Goal: Task Accomplishment & Management: Complete application form

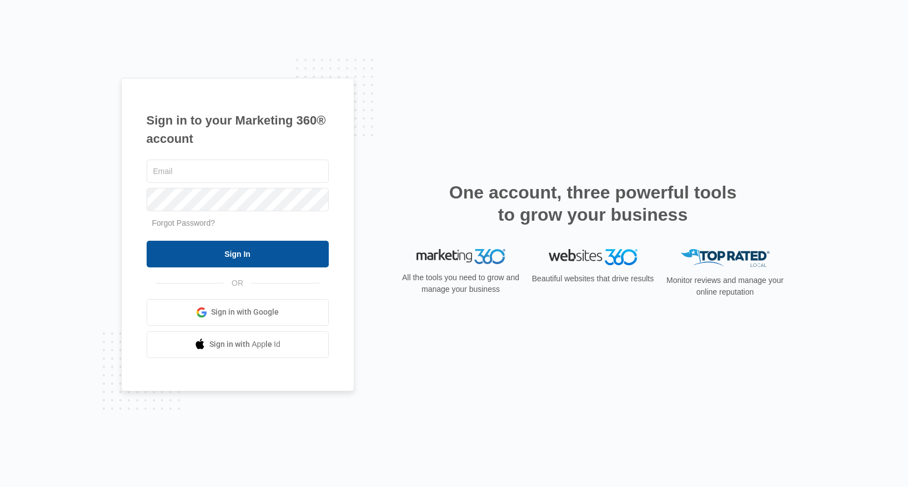
type input "[EMAIL_ADDRESS][DOMAIN_NAME]"
click at [261, 252] on input "Sign In" at bounding box center [238, 254] width 182 height 27
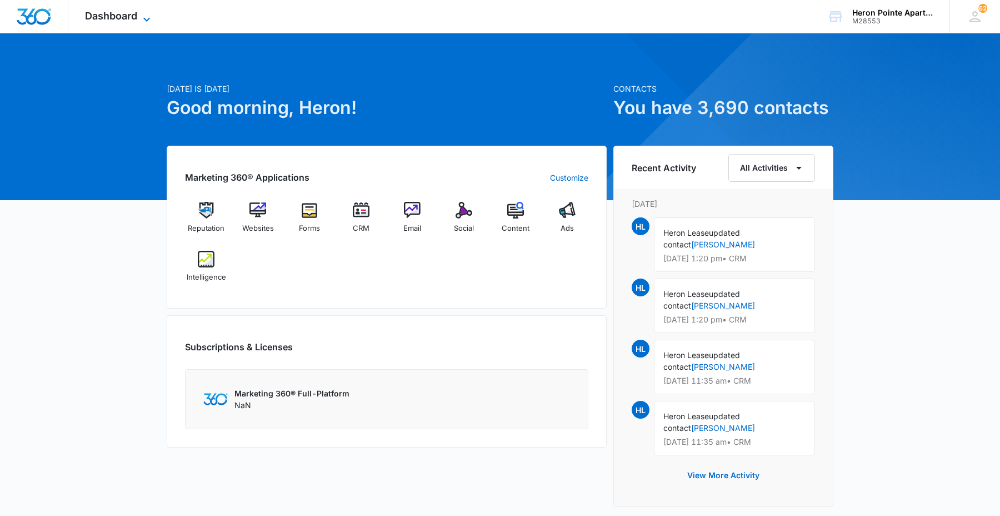
click at [148, 19] on icon at bounding box center [146, 19] width 7 height 4
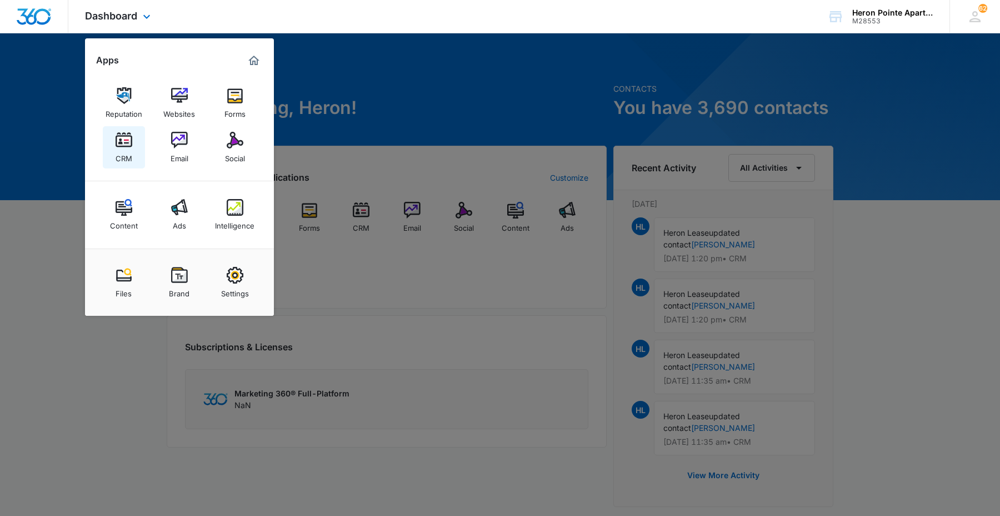
click at [129, 145] on img at bounding box center [124, 140] width 17 height 17
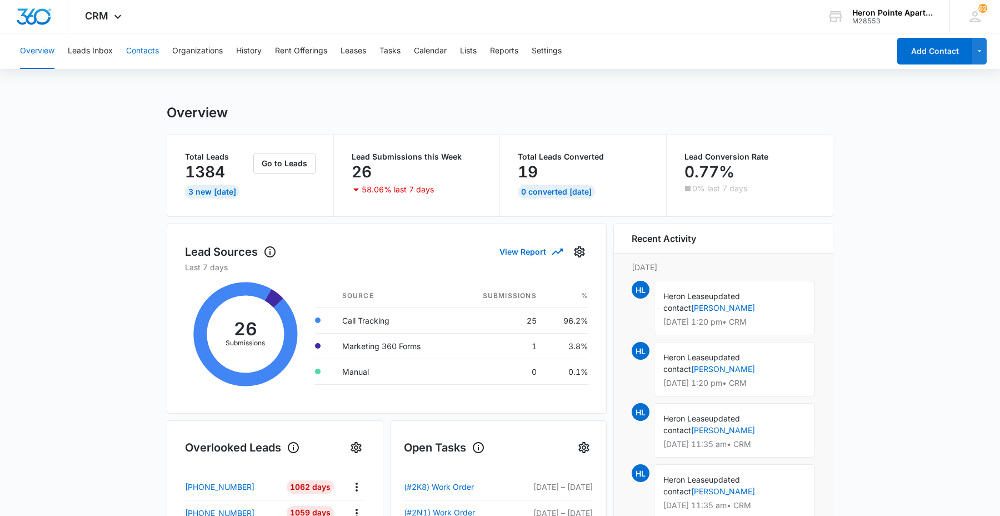
click at [132, 43] on button "Contacts" at bounding box center [142, 51] width 33 height 36
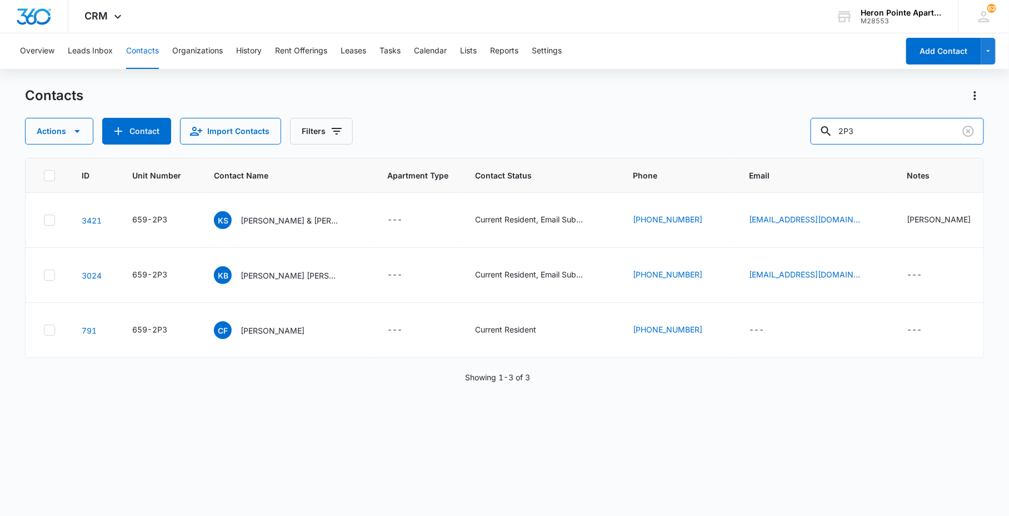
drag, startPoint x: 941, startPoint y: 137, endPoint x: 575, endPoint y: 103, distance: 367.7
click at [648, 118] on div "Actions Contact Import Contacts Filters 2P3" at bounding box center [504, 131] width 958 height 27
type input "Q7"
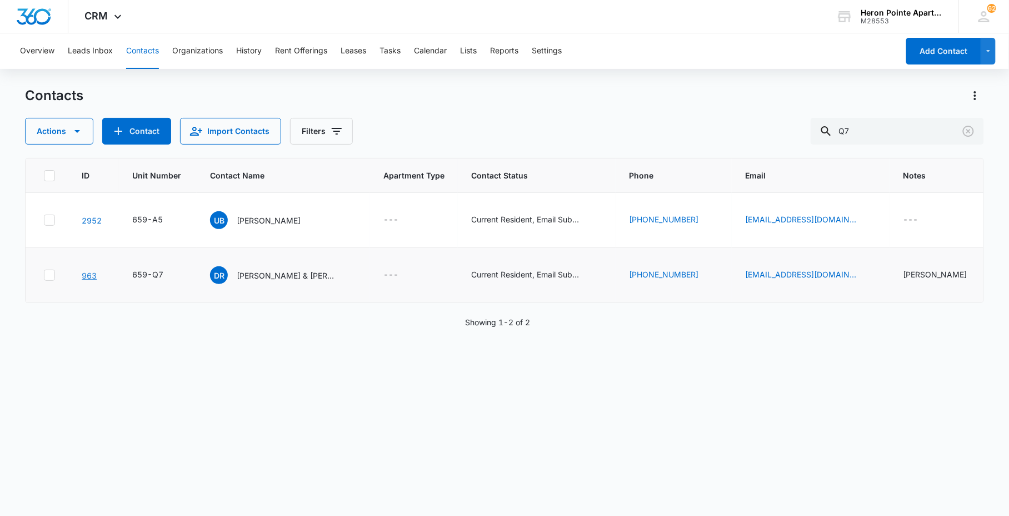
click at [89, 271] on link "963" at bounding box center [89, 275] width 15 height 9
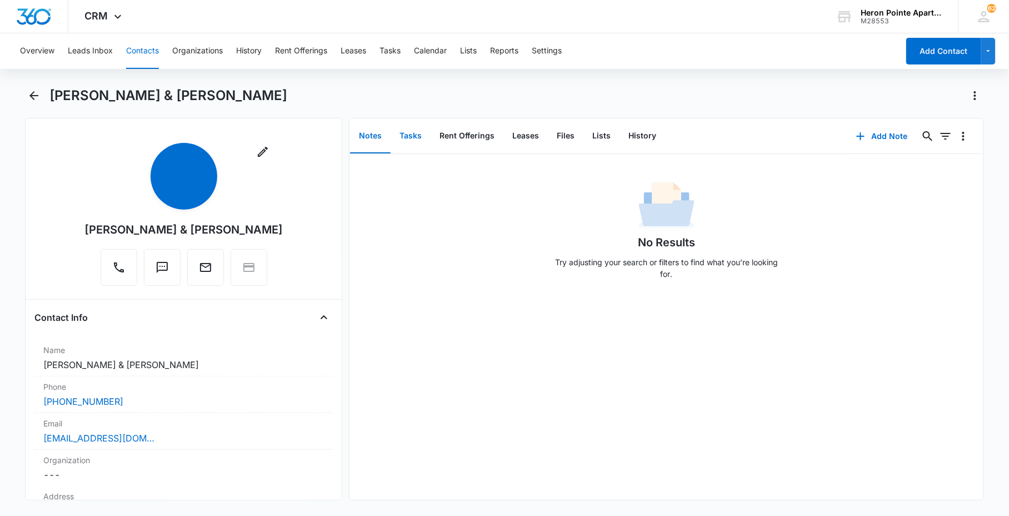
click at [420, 136] on button "Tasks" at bounding box center [411, 136] width 40 height 34
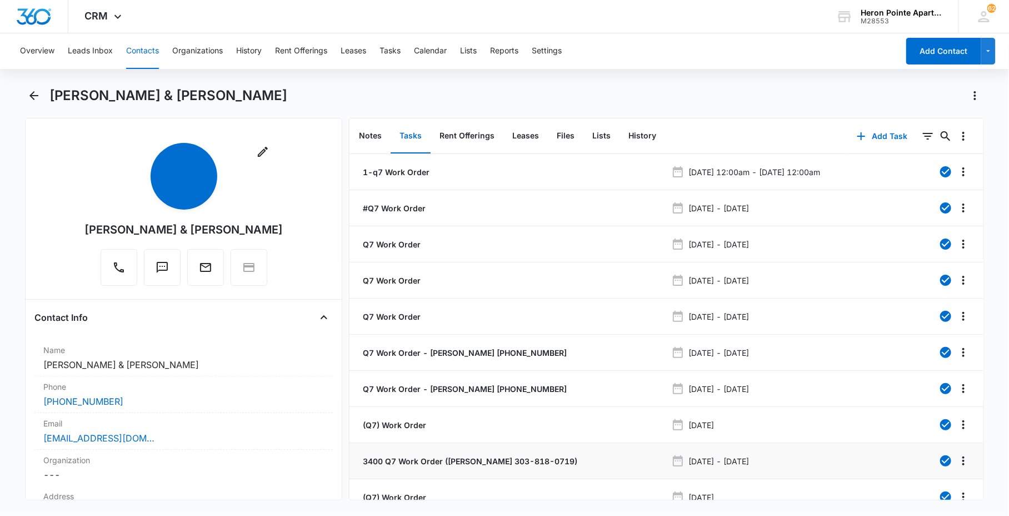
scroll to position [59, 0]
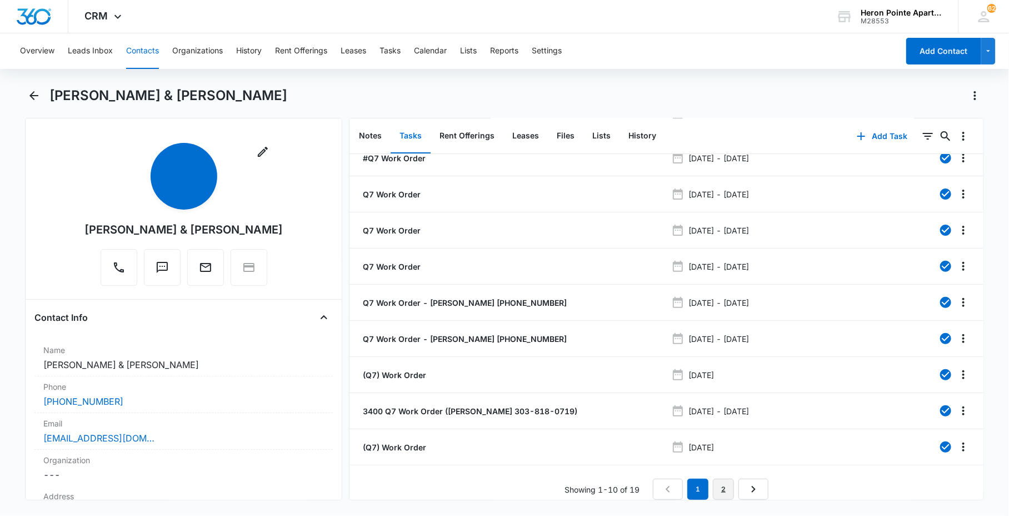
click at [720, 478] on link "2" at bounding box center [723, 488] width 21 height 21
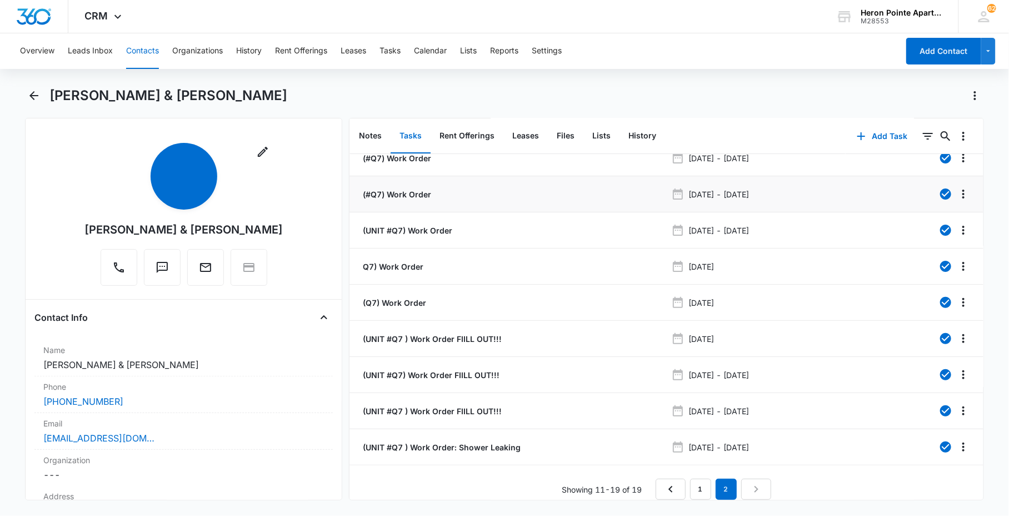
scroll to position [0, 0]
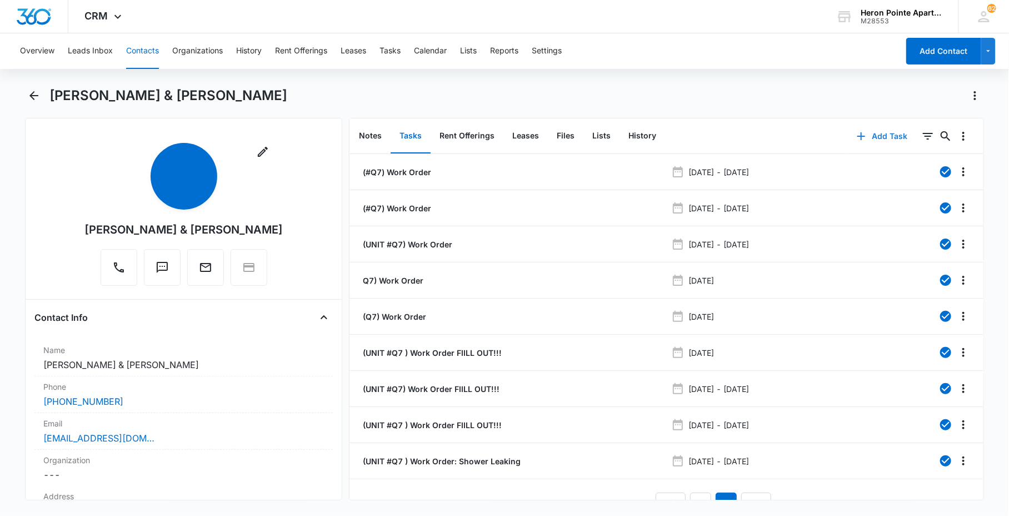
click at [859, 146] on button "Add Task" at bounding box center [882, 136] width 73 height 27
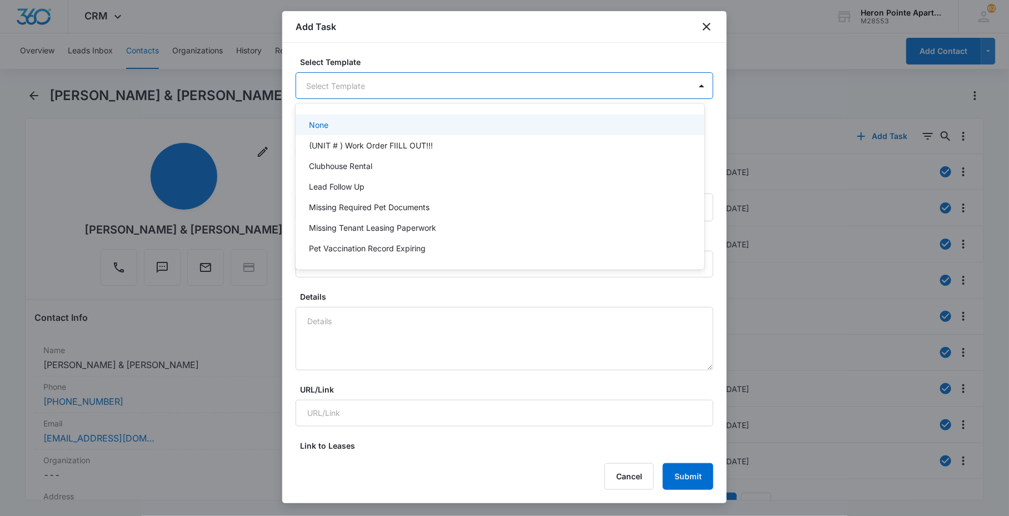
click at [440, 91] on body "CRM Apps Reputation Websites Forms CRM Email Social Content Ads Intelligence Fi…" at bounding box center [504, 258] width 1009 height 516
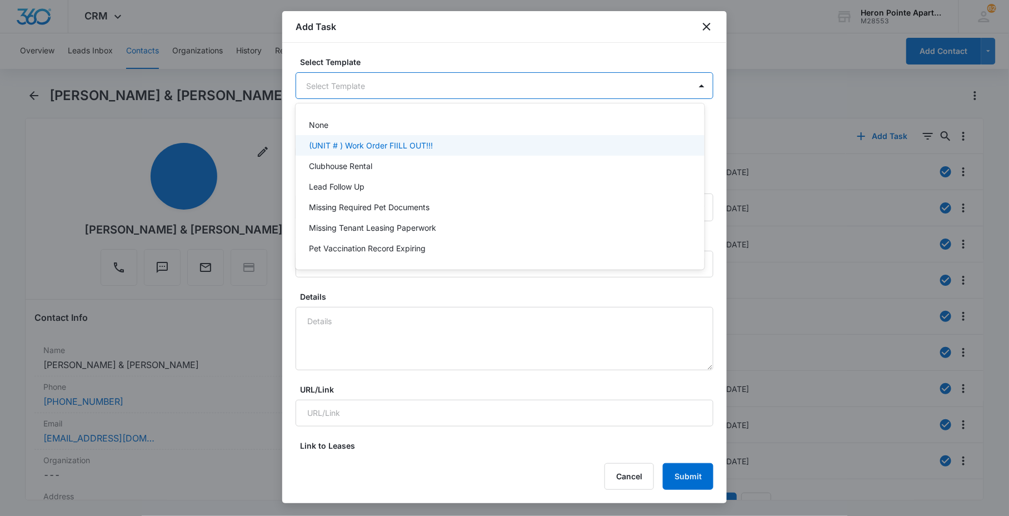
click at [448, 147] on div "(UNIT # ) Work Order FIILL OUT!!!" at bounding box center [499, 145] width 380 height 12
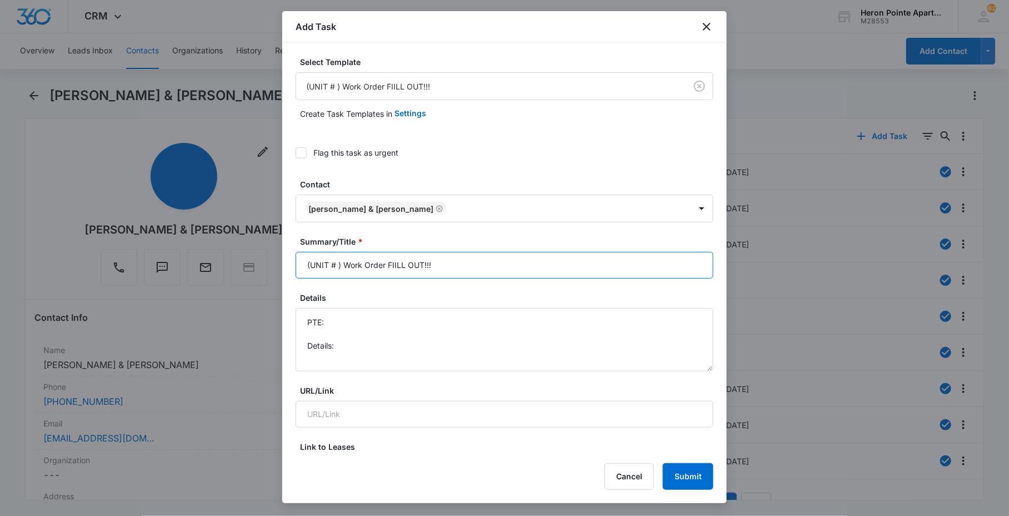
click at [336, 266] on input "(UNIT # ) Work Order FIILL OUT!!!" at bounding box center [505, 265] width 418 height 27
drag, startPoint x: 441, startPoint y: 265, endPoint x: 785, endPoint y: 289, distance: 345.4
type input "(UNIT #Q7 ) Work Order: Dishwasher"
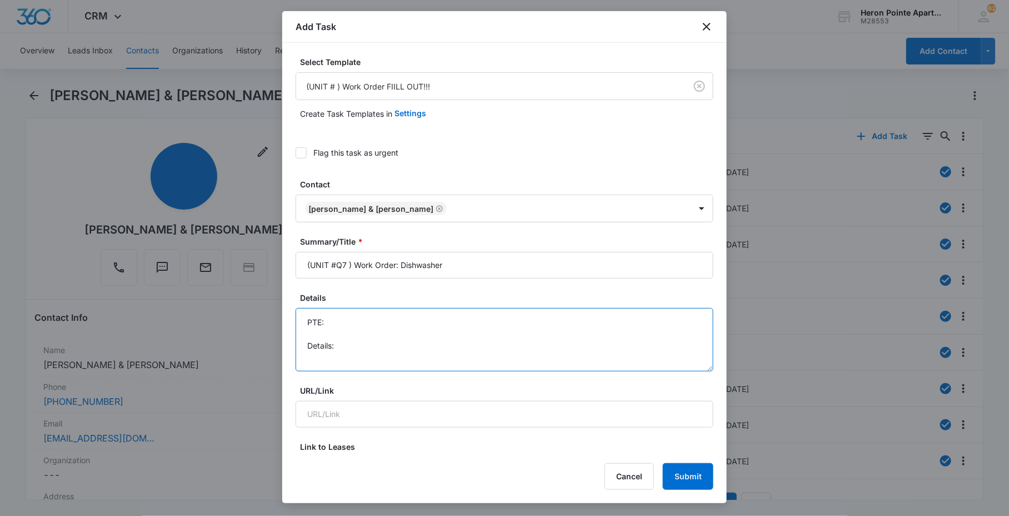
click at [517, 353] on textarea "PTE: Details:" at bounding box center [505, 339] width 418 height 63
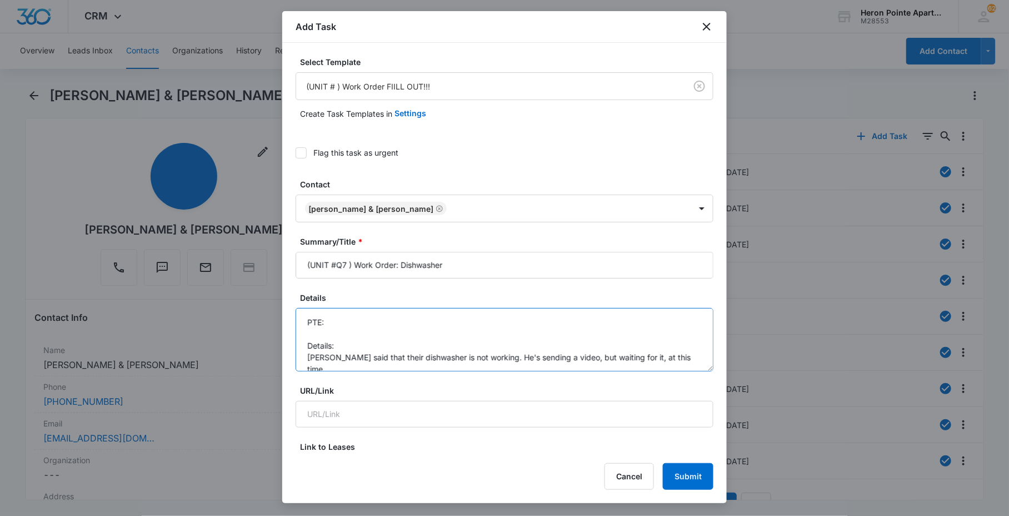
click at [436, 336] on textarea "PTE: Details: Tenant said that their dishwasher is not working. He's sending a …" at bounding box center [505, 339] width 418 height 63
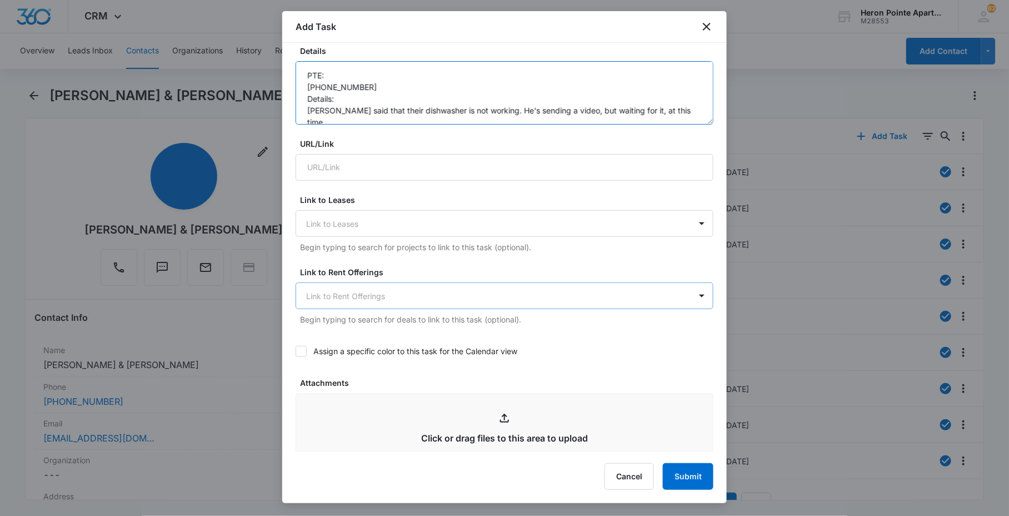
type textarea "PTE: 303-818-0719 Details: Tenant said that their dishwasher is not working. He…"
click at [395, 300] on div at bounding box center [497, 296] width 383 height 14
click at [408, 277] on div "Link to Rent Offerings Use Up and Down to choose options, press Enter to select…" at bounding box center [505, 295] width 418 height 59
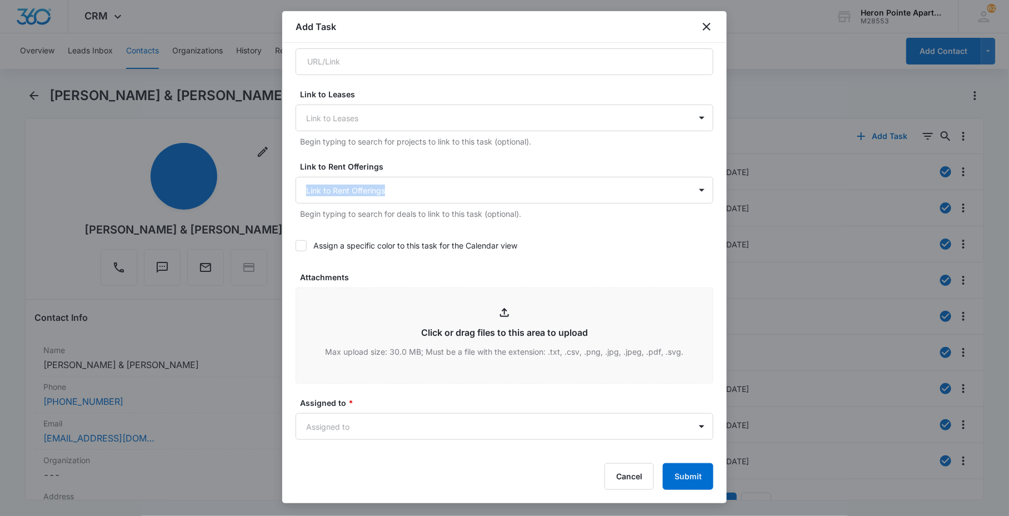
scroll to position [432, 0]
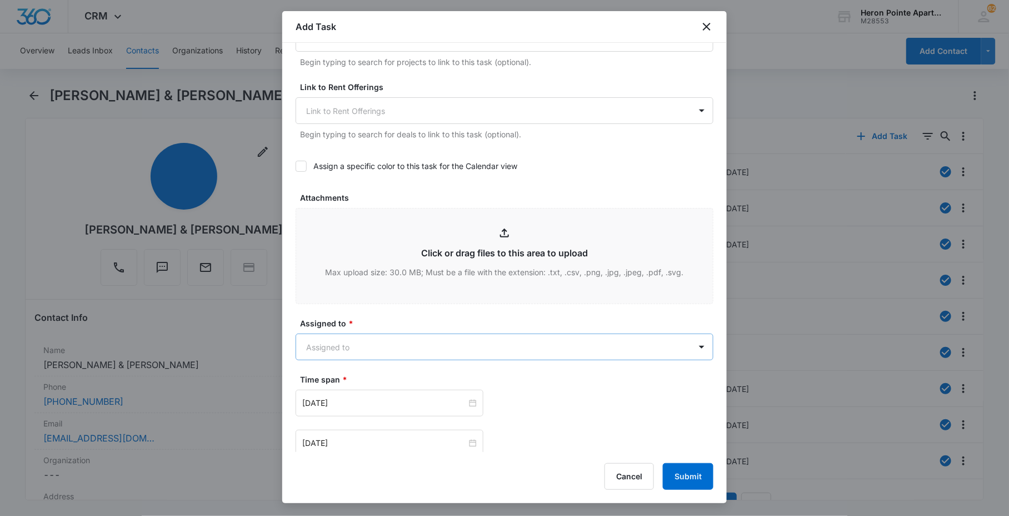
click at [363, 356] on body "CRM Apps Reputation Websites Forms CRM Email Social Content Ads Intelligence Fi…" at bounding box center [504, 258] width 1009 height 516
type input "kath"
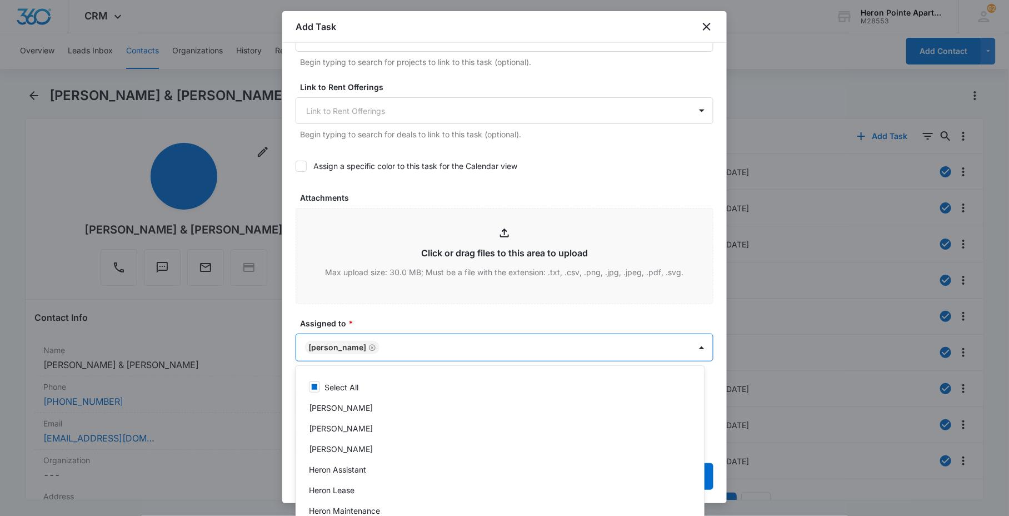
click at [382, 316] on div at bounding box center [504, 258] width 1009 height 516
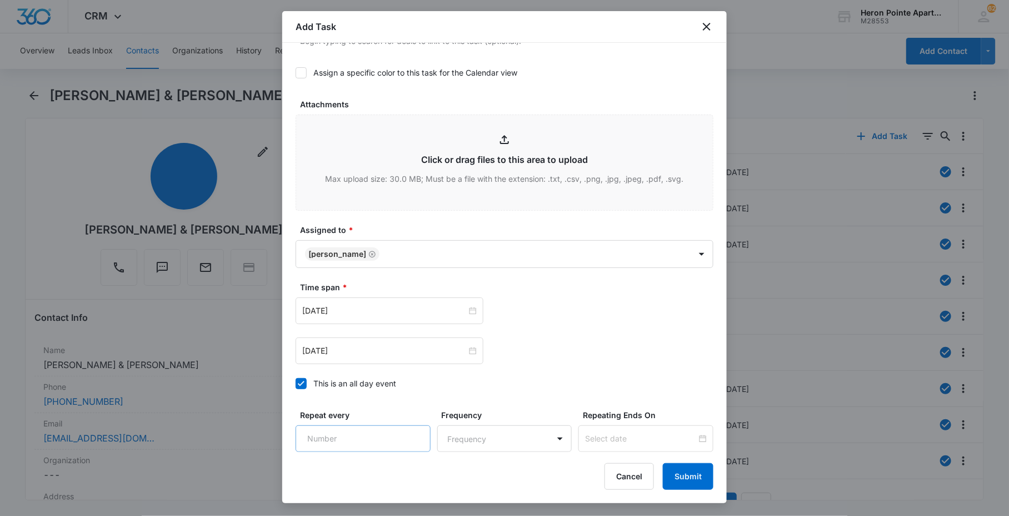
scroll to position [617, 0]
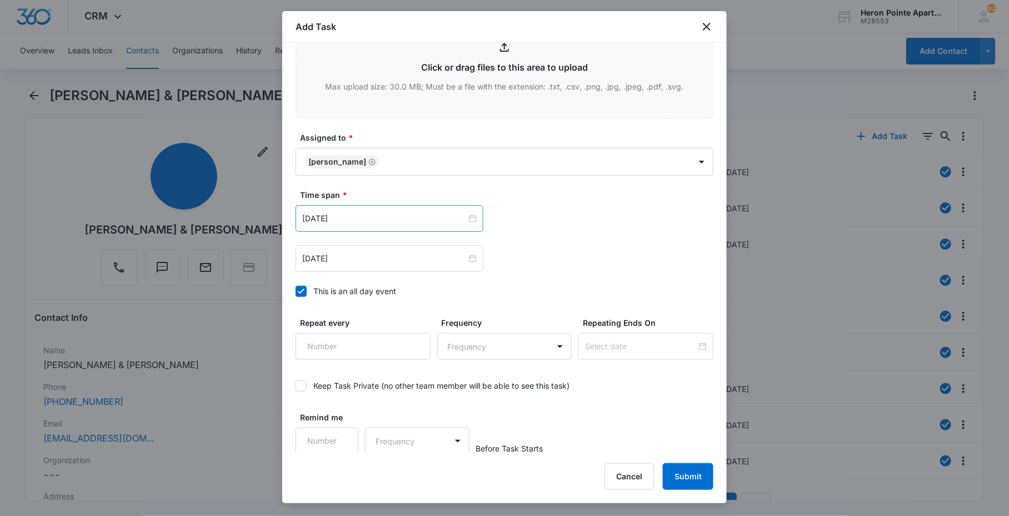
click at [345, 209] on div "May 18, 2022" at bounding box center [390, 218] width 188 height 27
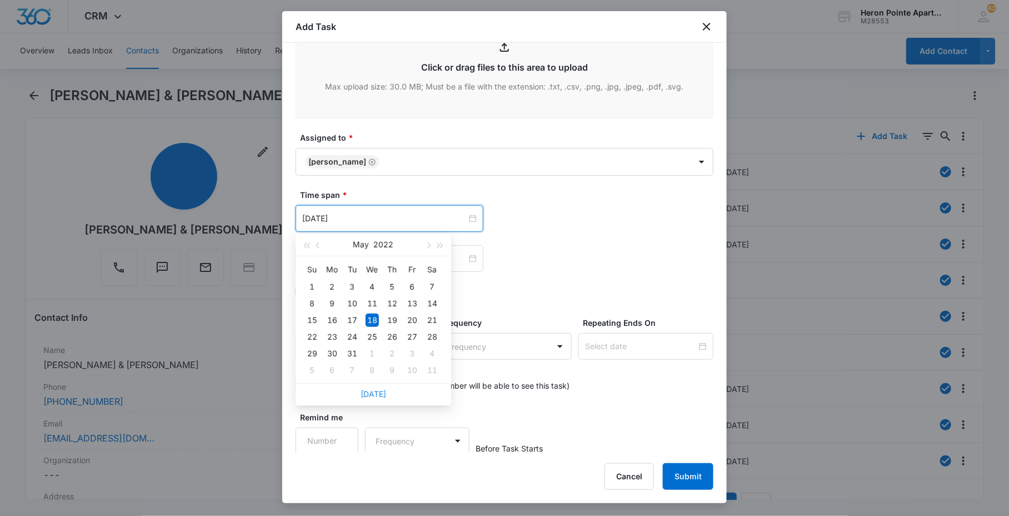
click at [376, 396] on link "Today" at bounding box center [374, 393] width 26 height 9
type input "Oct 9, 2025"
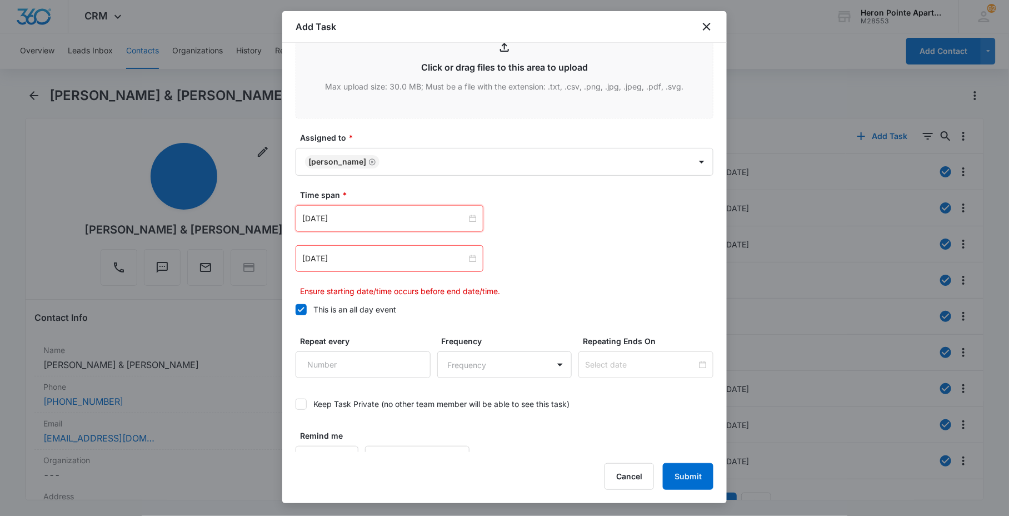
click at [376, 269] on div "May 18, 2022" at bounding box center [390, 258] width 188 height 27
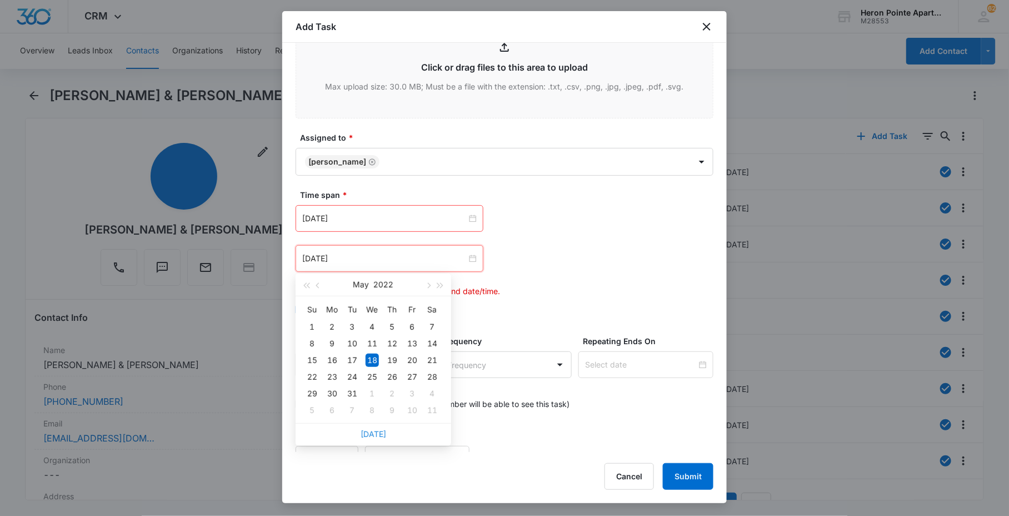
click at [373, 431] on link "Today" at bounding box center [374, 433] width 26 height 9
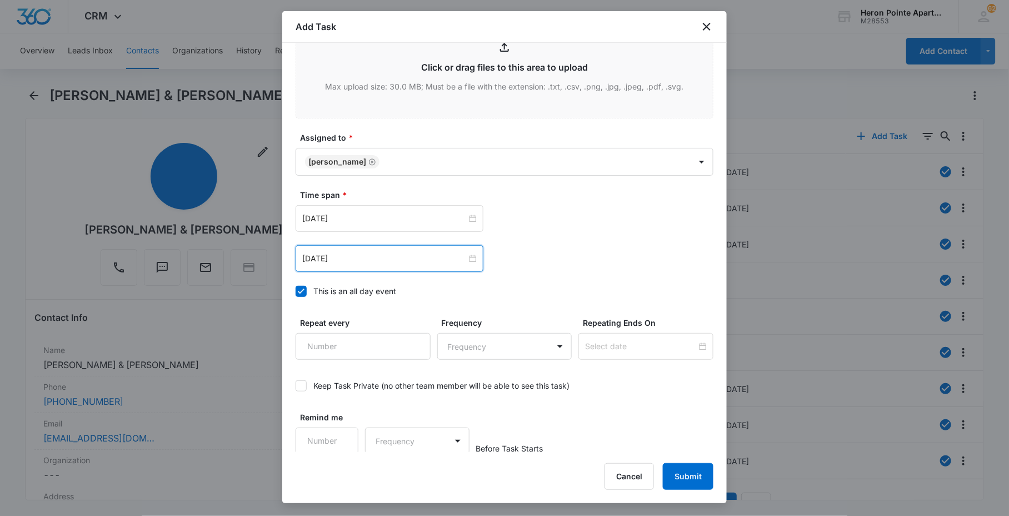
click at [365, 267] on div "Oct 9, 2025" at bounding box center [390, 258] width 188 height 27
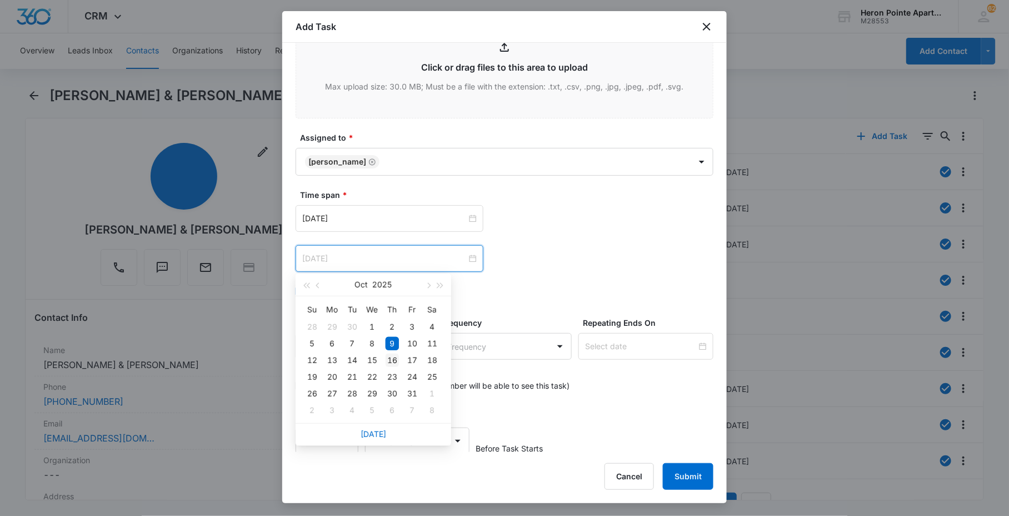
type input "Oct 16, 2025"
click at [392, 358] on div "16" at bounding box center [392, 359] width 13 height 13
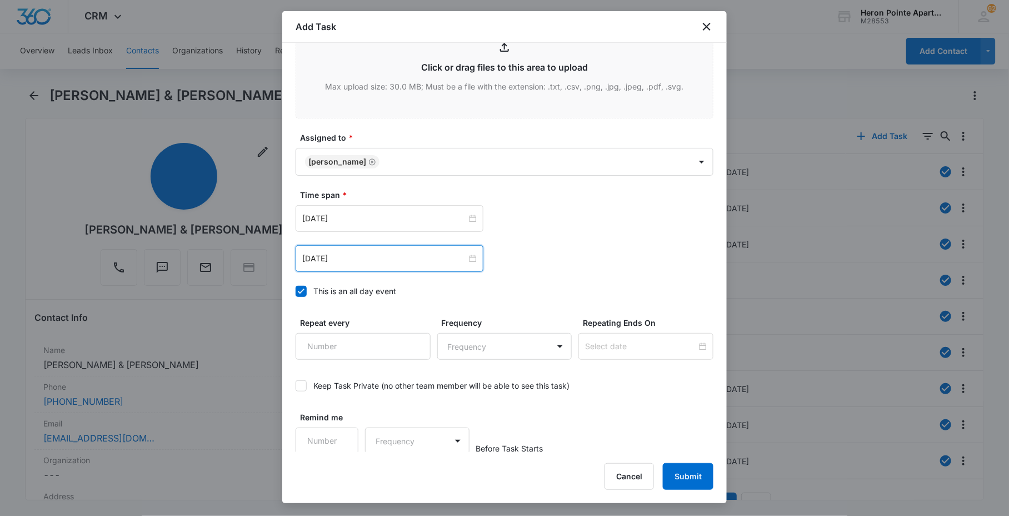
click at [593, 262] on div "Oct 16, 2025 Oct 2025 Su Mo Tu We Th Fr Sa 28 29 30 1 2 3 4 5 6 7 8 9 10 11 12 …" at bounding box center [505, 258] width 418 height 27
click at [687, 477] on button "Submit" at bounding box center [688, 476] width 51 height 27
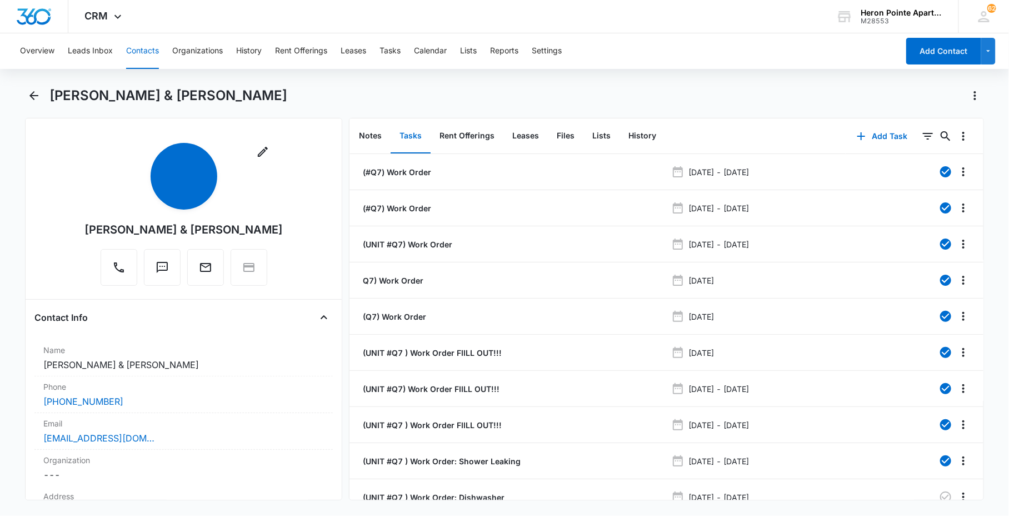
click at [136, 50] on button "Contacts" at bounding box center [142, 51] width 33 height 36
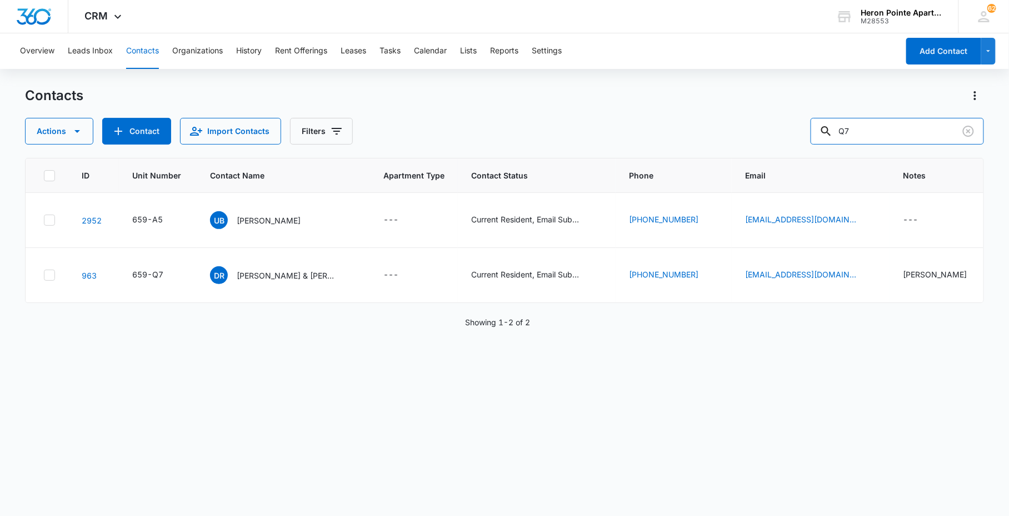
drag, startPoint x: 896, startPoint y: 132, endPoint x: 368, endPoint y: 151, distance: 528.2
click at [807, 143] on div "Actions Contact Import Contacts Filters Q7" at bounding box center [504, 131] width 958 height 27
type input "jASON jENKINS"
